Goal: Ask a question: Seek information or help from site administrators or community

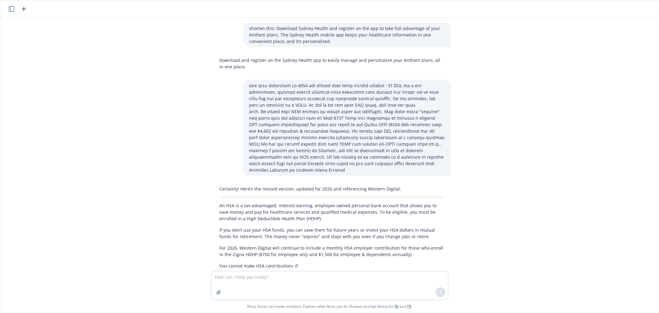
scroll to position [433, 0]
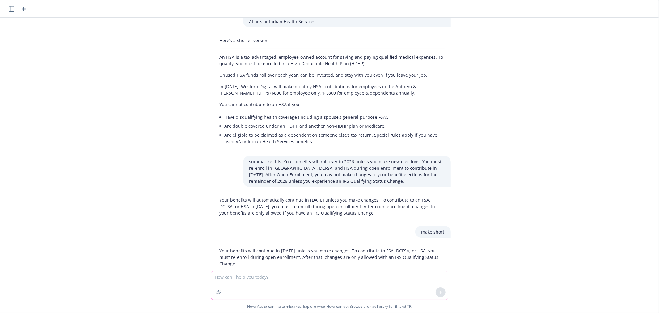
click at [325, 282] on textarea at bounding box center [329, 285] width 237 height 28
paste textarea "Last year there was a very high claim from a spouse with sorosis of the liver. …"
type textarea "does this message make sense: Last year there was a very high claim from a spou…"
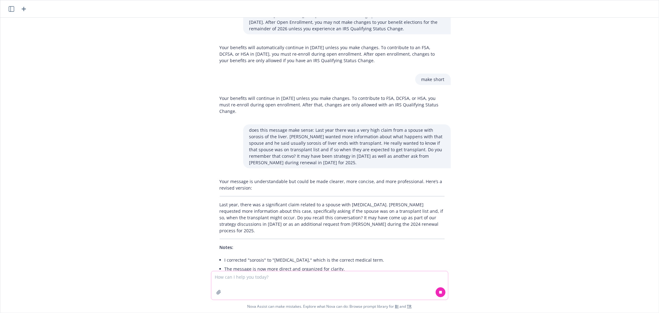
scroll to position [594, 0]
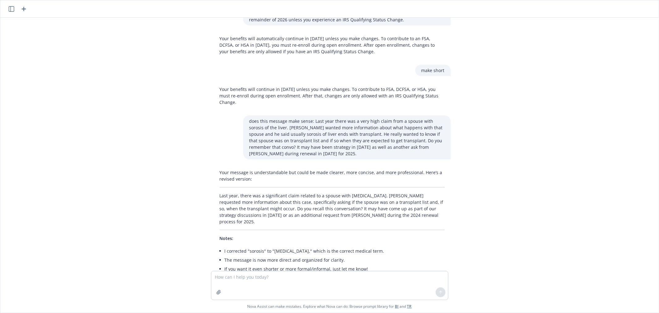
click at [302, 196] on p "Last year, there was a significant claim related to a spouse with [MEDICAL_DATA…" at bounding box center [332, 208] width 225 height 32
click at [302, 195] on p "Last year, there was a significant claim related to a spouse with [MEDICAL_DATA…" at bounding box center [332, 208] width 225 height 32
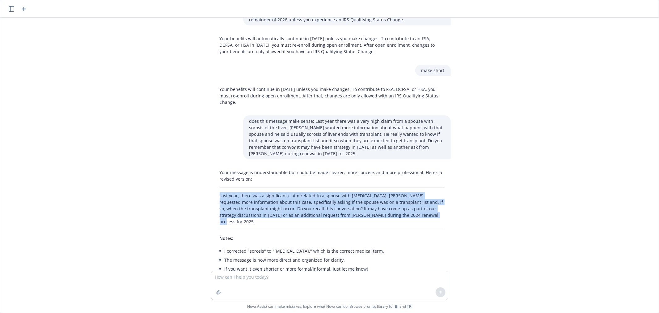
copy p "Last year, there was a significant claim related to a spouse with [MEDICAL_DATA…"
drag, startPoint x: 410, startPoint y: 202, endPoint x: 218, endPoint y: 182, distance: 193.0
click at [220, 192] on p "Last year, there was a significant claim related to a spouse with [MEDICAL_DATA…" at bounding box center [332, 208] width 225 height 32
